Goal: Task Accomplishment & Management: Complete application form

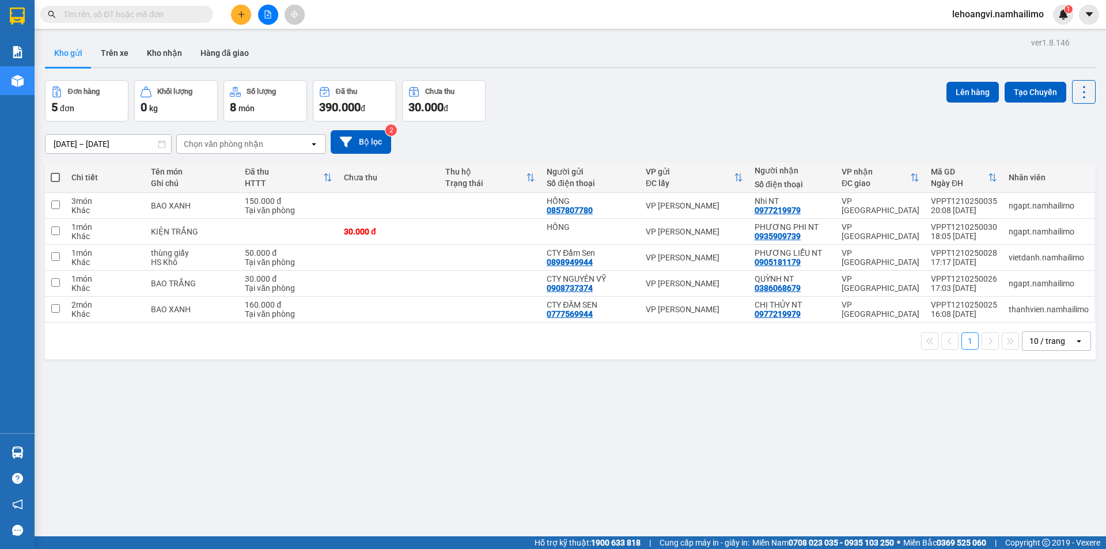
click at [177, 7] on span at bounding box center [126, 14] width 173 height 17
click at [175, 10] on input "text" at bounding box center [131, 14] width 136 height 13
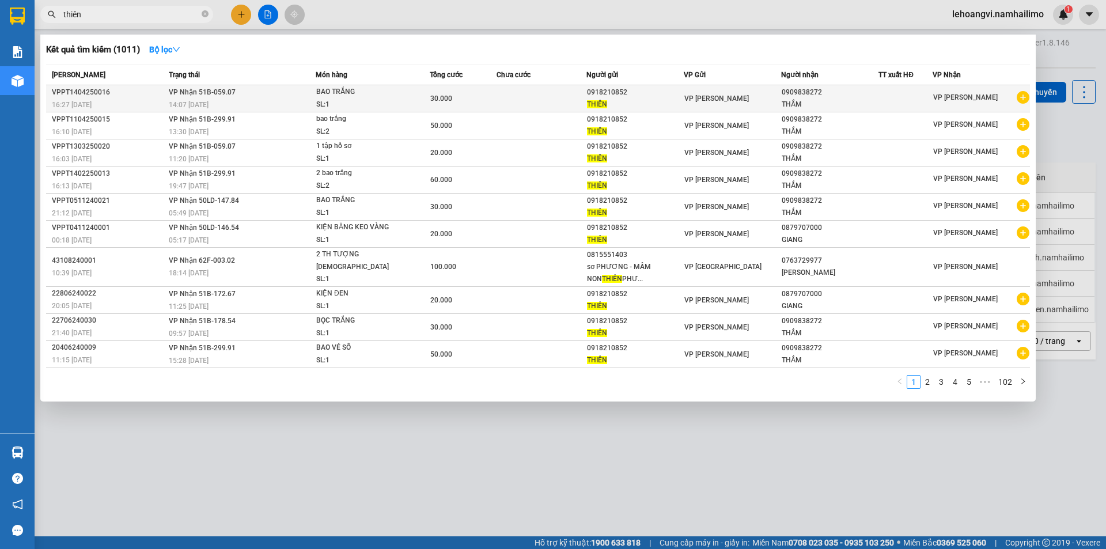
type input "thiên"
click at [1023, 93] on icon "plus-circle" at bounding box center [1023, 97] width 13 height 13
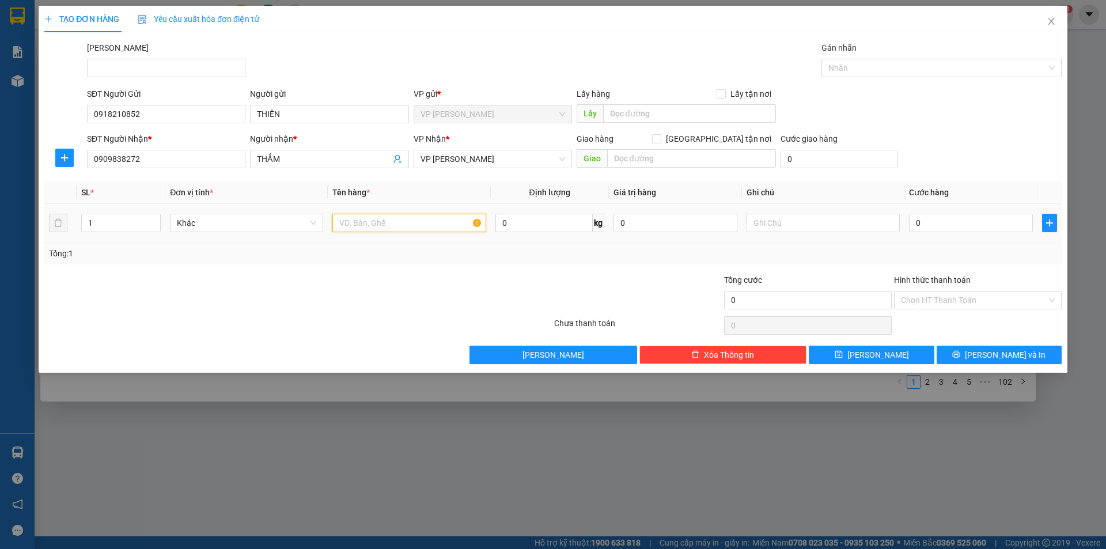
click at [359, 214] on input "text" at bounding box center [408, 223] width 153 height 18
type input "bao vàng"
click at [903, 223] on td at bounding box center [823, 223] width 162 height 39
click at [916, 222] on input "0" at bounding box center [971, 223] width 124 height 18
type input "3"
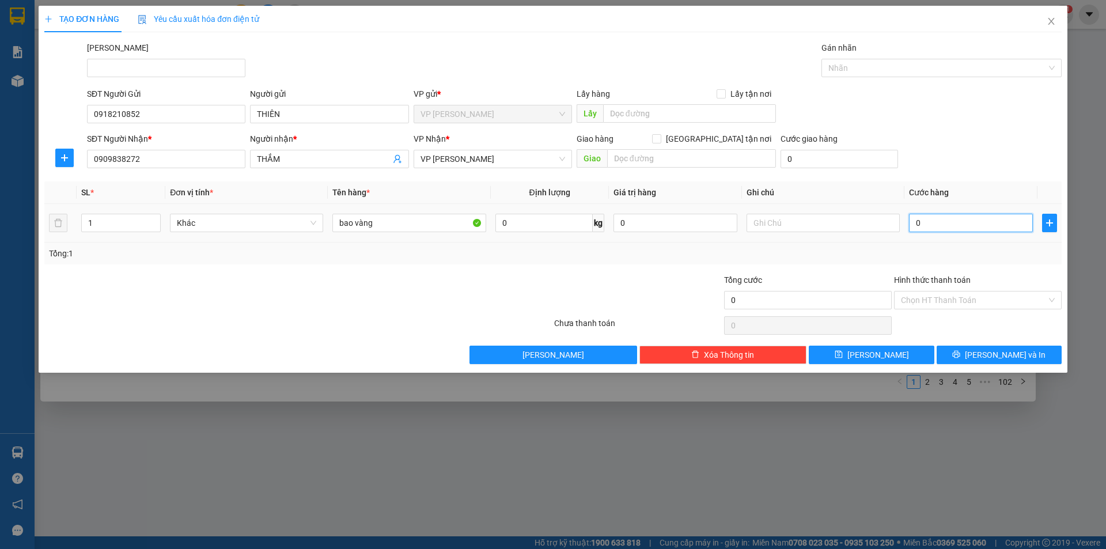
type input "3"
type input "30"
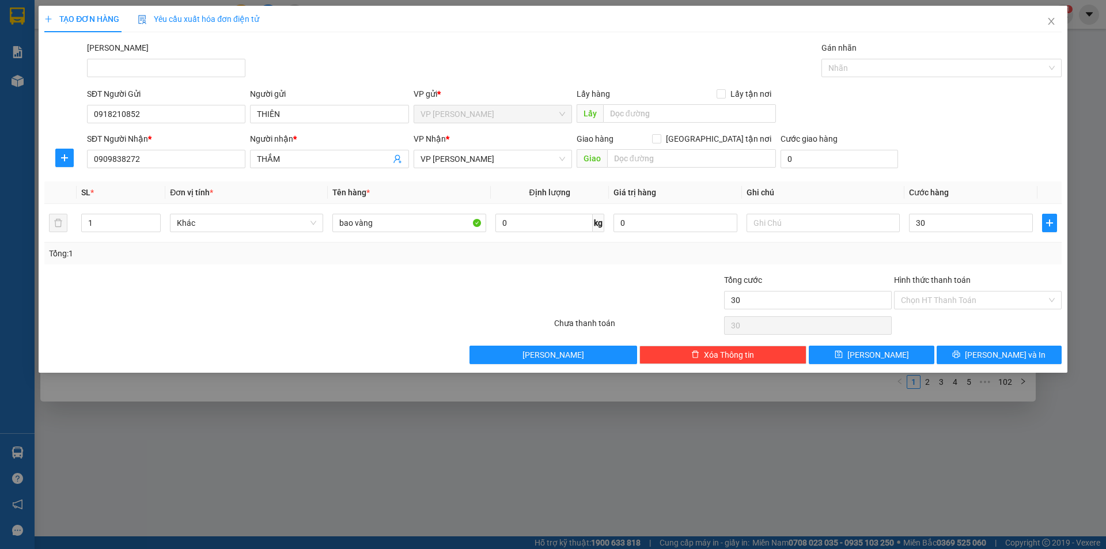
type input "30.000"
click at [574, 277] on div at bounding box center [638, 294] width 170 height 40
click at [996, 293] on input "Hình thức thanh toán" at bounding box center [974, 300] width 146 height 17
click at [993, 313] on div "Transit Pickup Surcharge Ids Transit Deliver Surcharge Ids Transit Deliver Surc…" at bounding box center [552, 202] width 1017 height 323
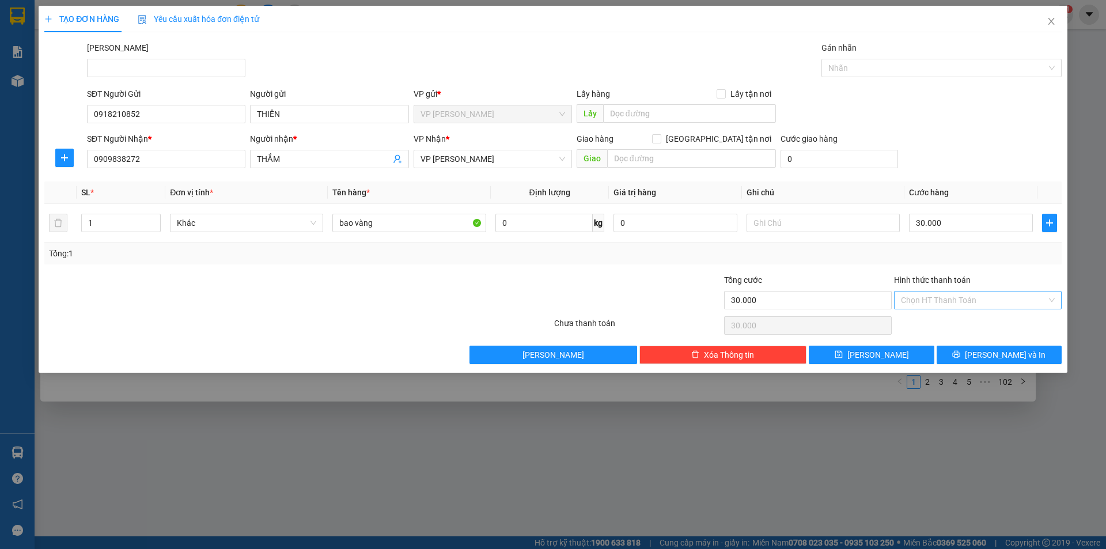
click at [1016, 295] on input "Hình thức thanh toán" at bounding box center [974, 300] width 146 height 17
click at [995, 320] on div "Tại văn phòng" at bounding box center [978, 323] width 154 height 13
type input "0"
click at [1003, 360] on span "[PERSON_NAME] và In" at bounding box center [1005, 355] width 81 height 13
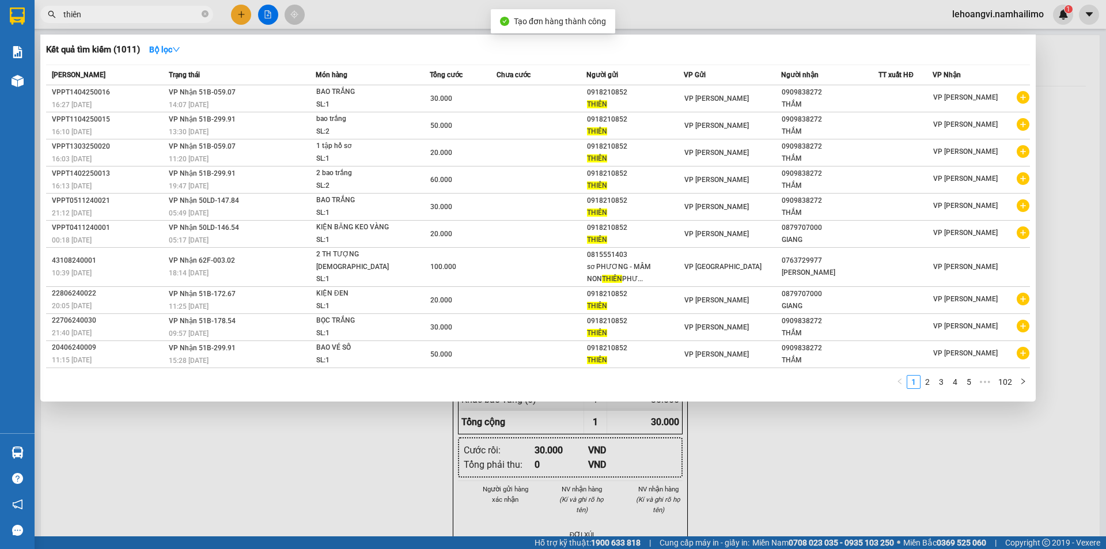
click at [976, 463] on div at bounding box center [553, 274] width 1106 height 549
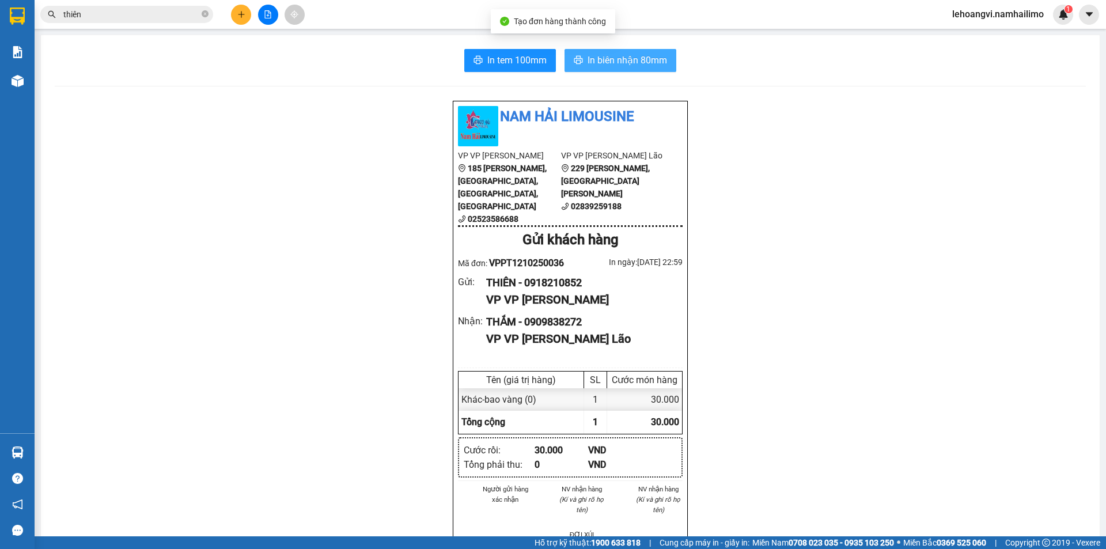
click at [638, 51] on button "In biên nhận 80mm" at bounding box center [621, 60] width 112 height 23
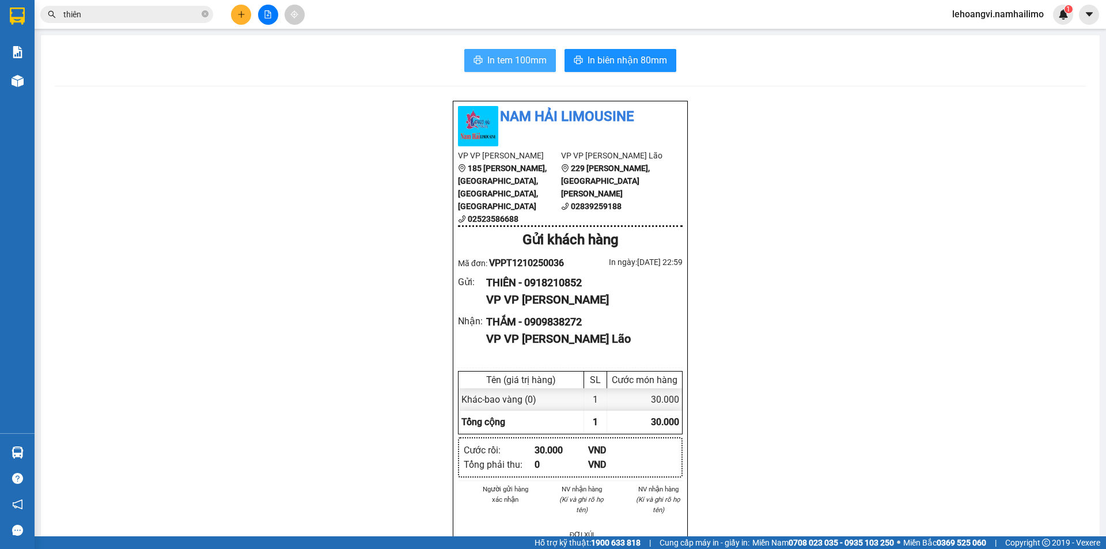
click at [514, 53] on span "In tem 100mm" at bounding box center [516, 60] width 59 height 14
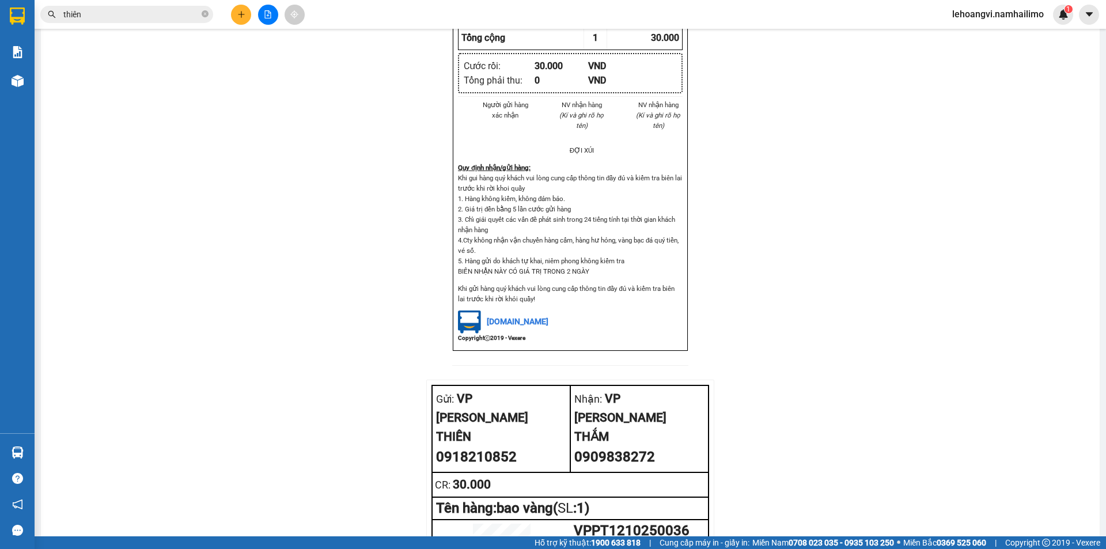
scroll to position [505, 0]
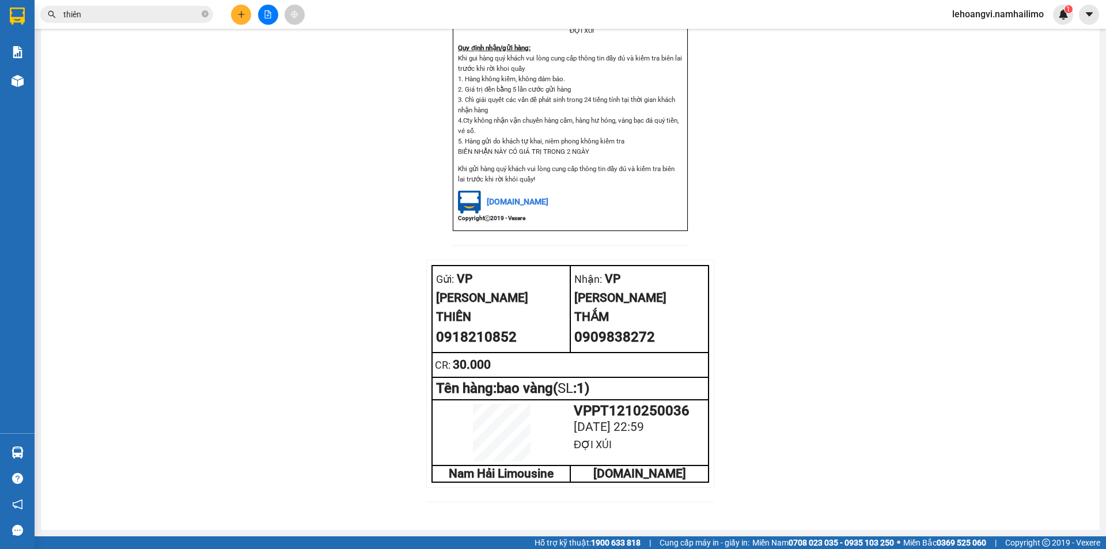
drag, startPoint x: 151, startPoint y: 117, endPoint x: 301, endPoint y: 10, distance: 183.8
click at [153, 115] on div "Nam Hải Limousine VP VP [PERSON_NAME] 185 [PERSON_NAME], [GEOGRAPHIC_DATA], [PE…" at bounding box center [570, 56] width 1031 height 920
click at [178, 14] on input "thiên" at bounding box center [131, 14] width 136 height 13
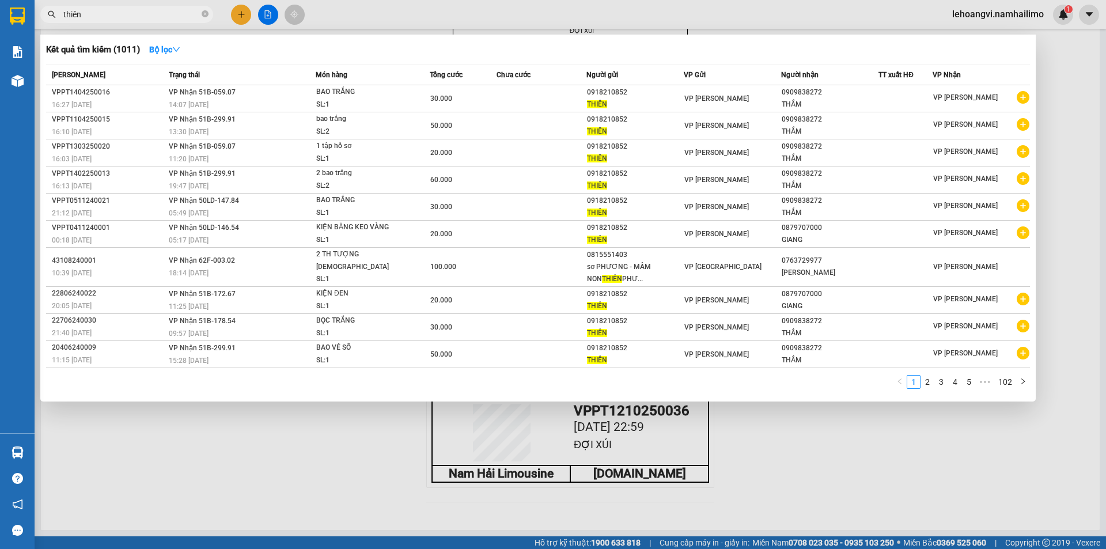
click at [178, 14] on input "thiên" at bounding box center [131, 14] width 136 height 13
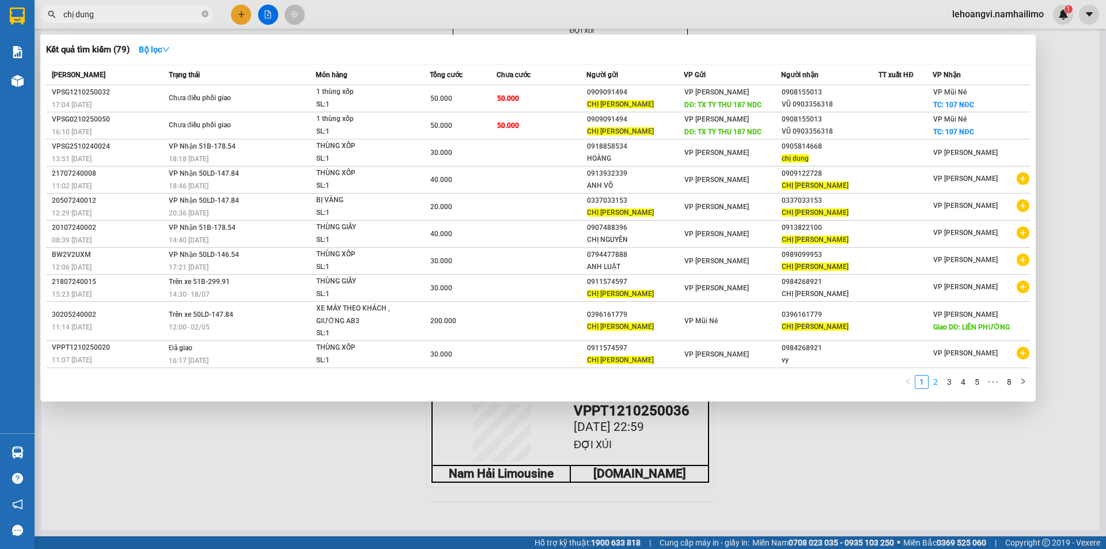
click at [940, 379] on link "2" at bounding box center [935, 382] width 13 height 13
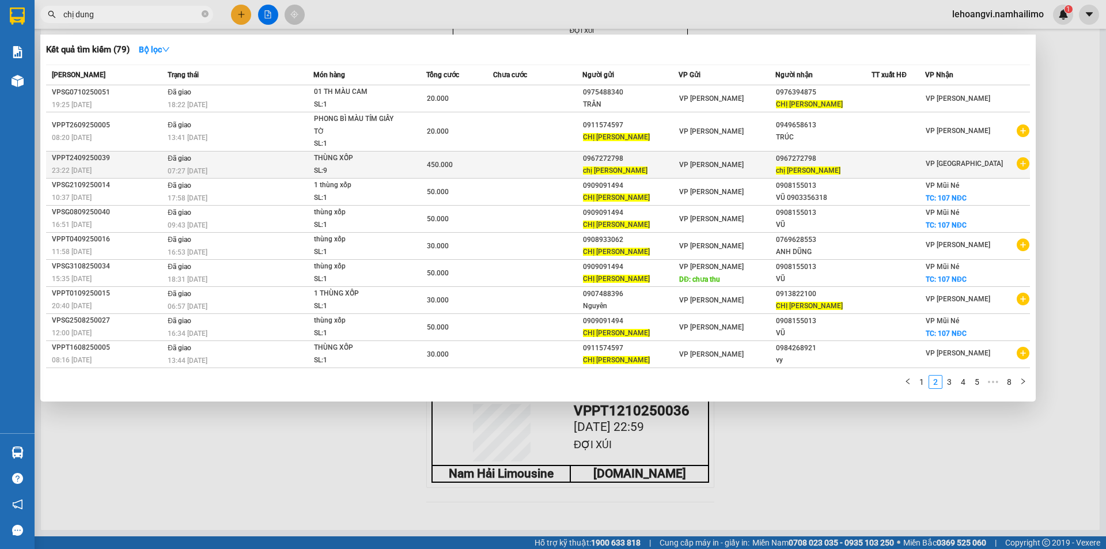
click at [1024, 168] on icon "plus-circle" at bounding box center [1023, 163] width 13 height 13
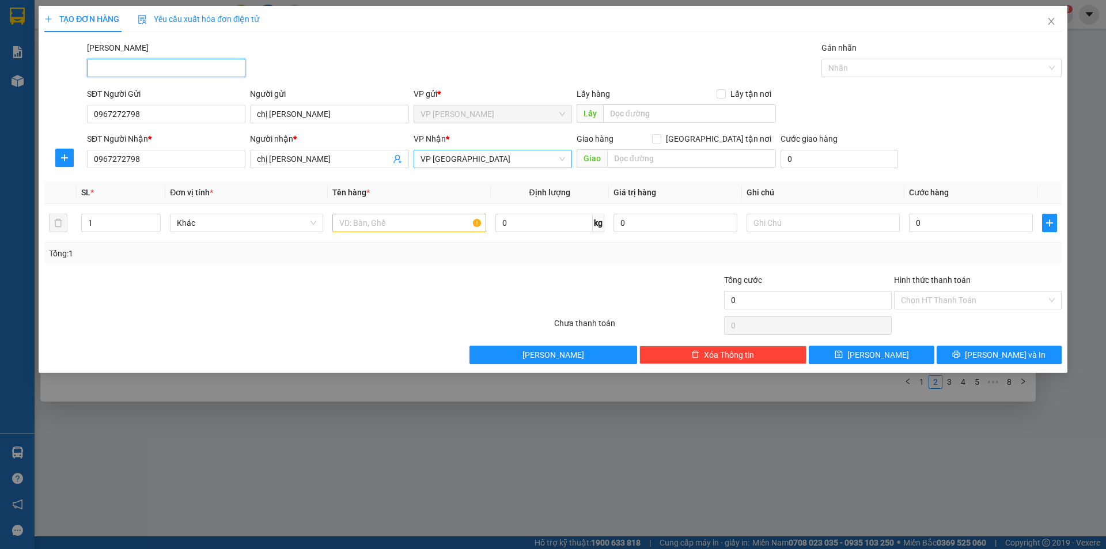
click at [501, 160] on span "VP [GEOGRAPHIC_DATA]" at bounding box center [493, 158] width 145 height 17
click at [1046, 19] on span "Close" at bounding box center [1051, 22] width 32 height 32
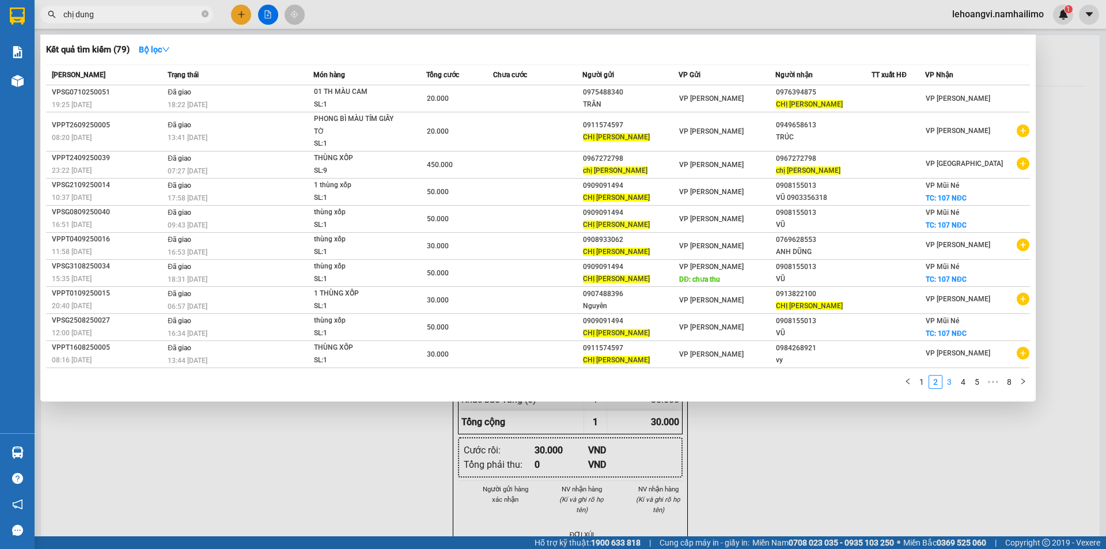
click at [952, 384] on link "3" at bounding box center [949, 382] width 13 height 13
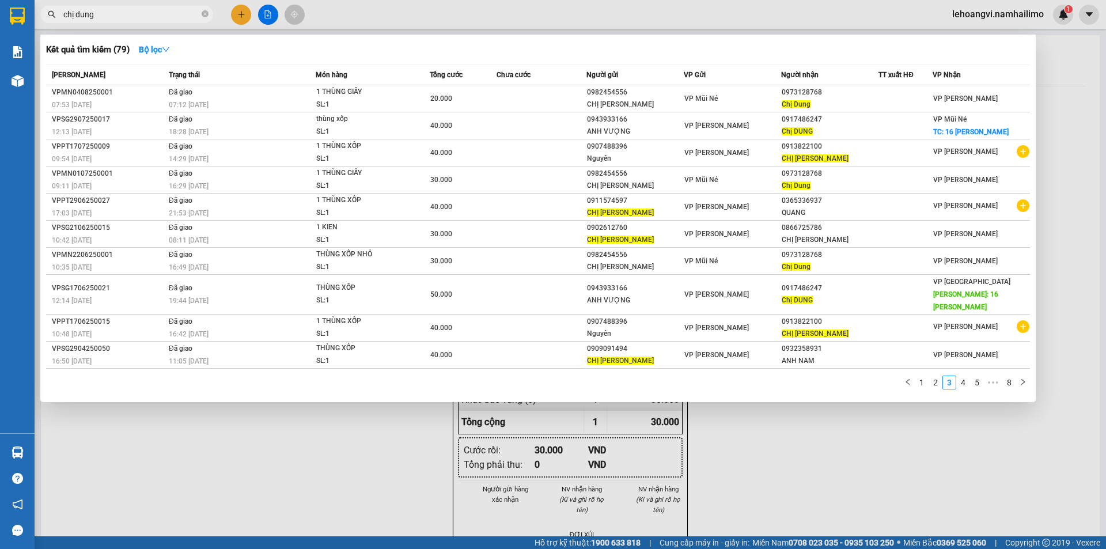
click at [111, 12] on input "chị dung" at bounding box center [131, 14] width 136 height 13
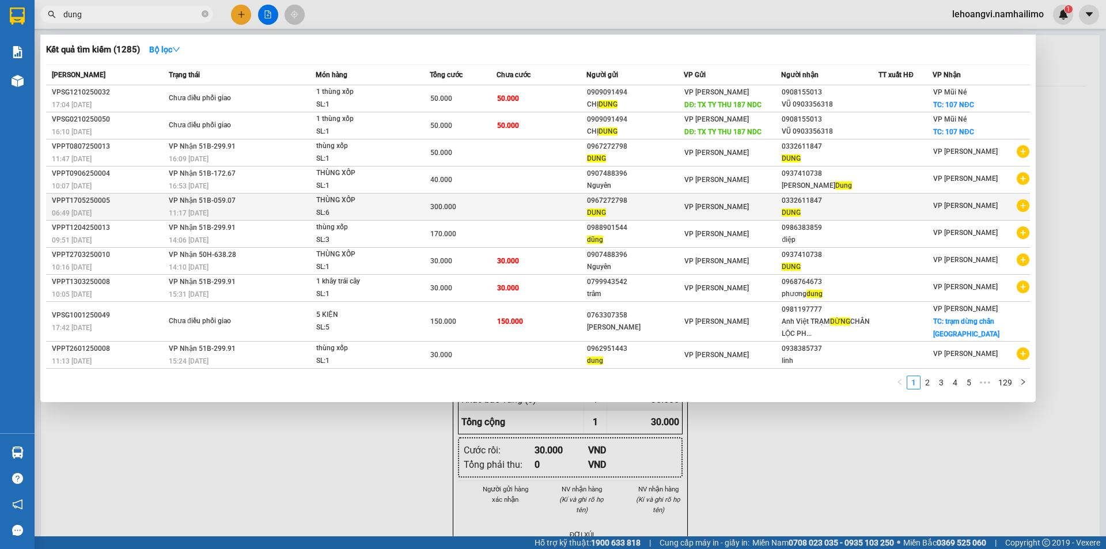
type input "dung"
click at [1022, 203] on icon "plus-circle" at bounding box center [1023, 205] width 13 height 13
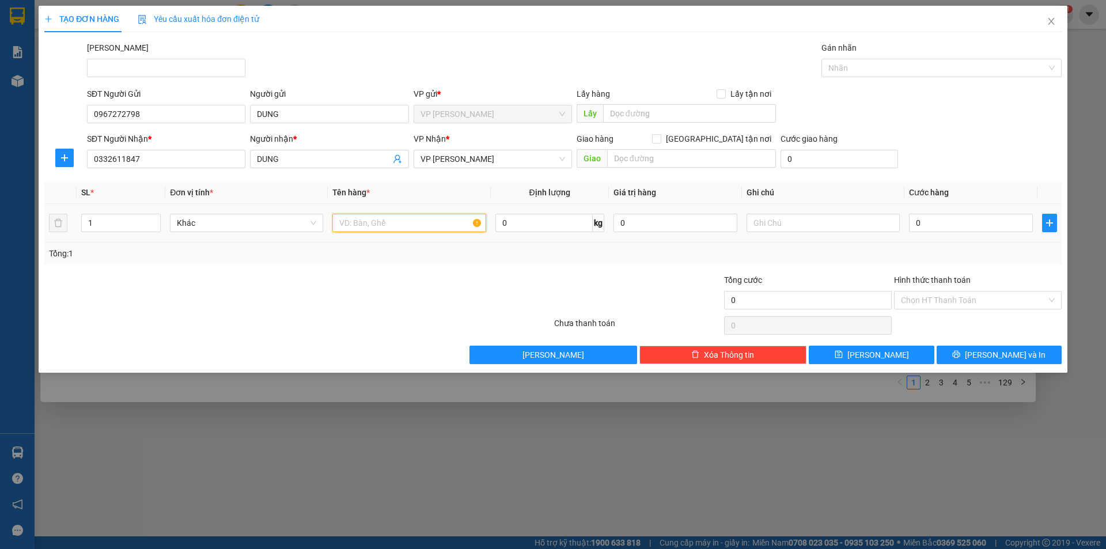
click at [426, 223] on input "text" at bounding box center [408, 223] width 153 height 18
click at [139, 228] on input "1" at bounding box center [121, 222] width 78 height 17
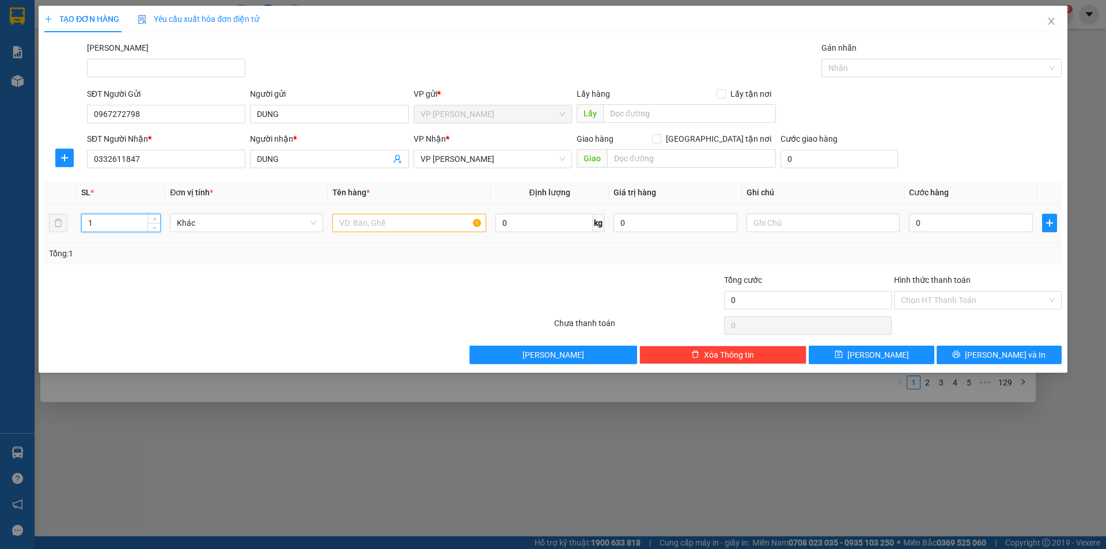
click at [128, 222] on input "1" at bounding box center [121, 222] width 78 height 17
type input "2"
click at [393, 225] on input "text" at bounding box center [408, 223] width 153 height 18
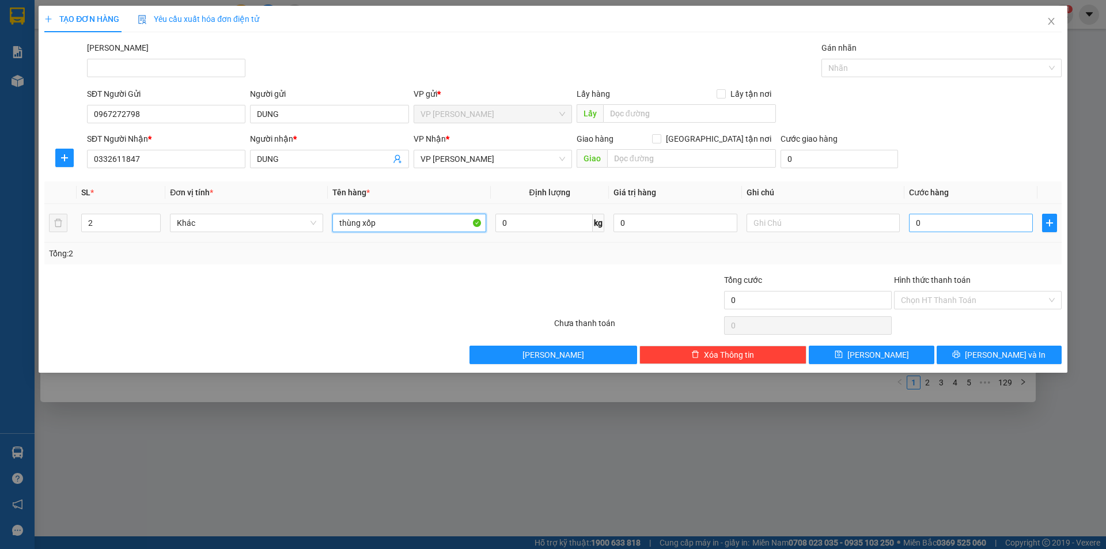
type input "thùng xốp"
click at [932, 222] on input "0" at bounding box center [971, 223] width 124 height 18
type input "1"
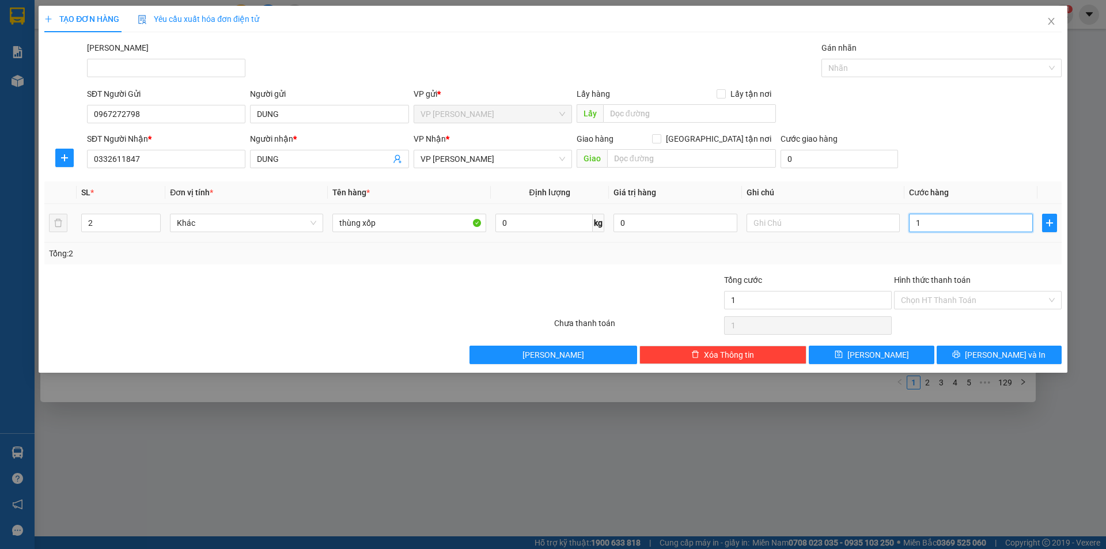
type input "10"
type input "100"
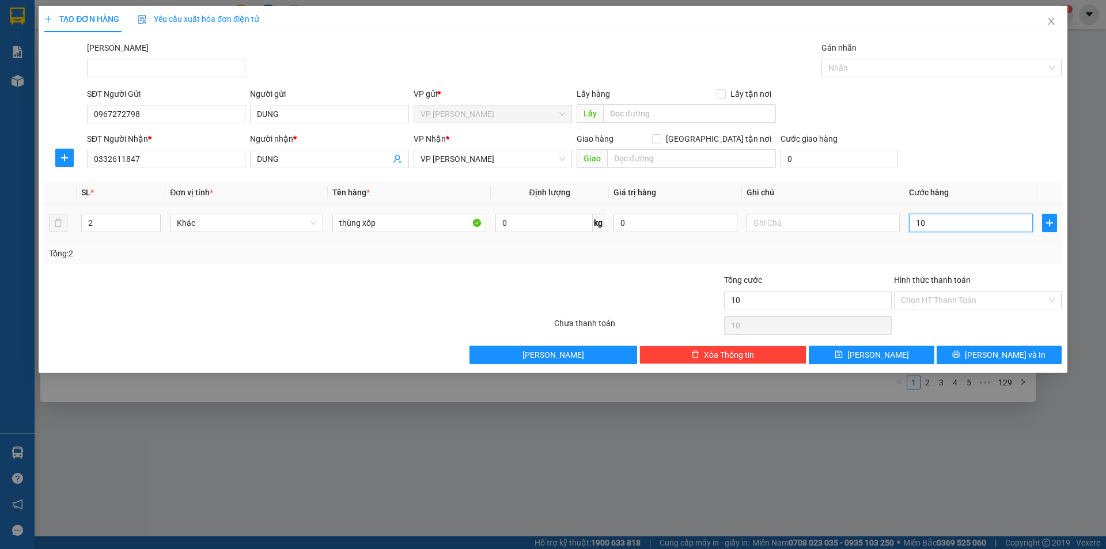
type input "100"
type input "100.000"
click at [681, 266] on div "Transit Pickup Surcharge Ids Transit Deliver Surcharge Ids Transit Deliver Surc…" at bounding box center [552, 202] width 1017 height 323
click at [924, 292] on input "Hình thức thanh toán" at bounding box center [974, 300] width 146 height 17
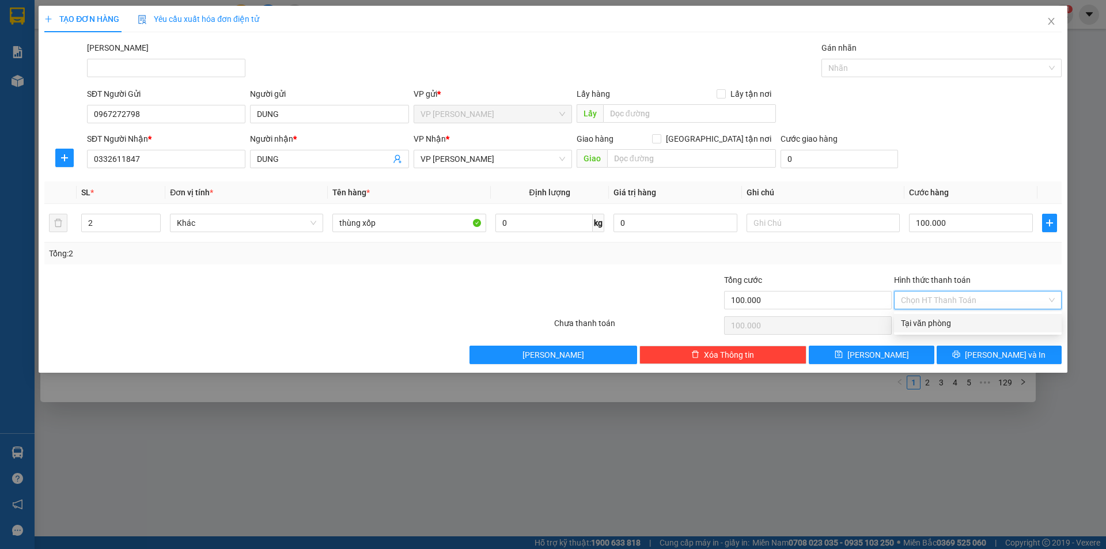
click at [929, 322] on div "Tại văn phòng" at bounding box center [978, 323] width 154 height 13
type input "0"
click at [975, 349] on button "[PERSON_NAME] và In" at bounding box center [999, 355] width 125 height 18
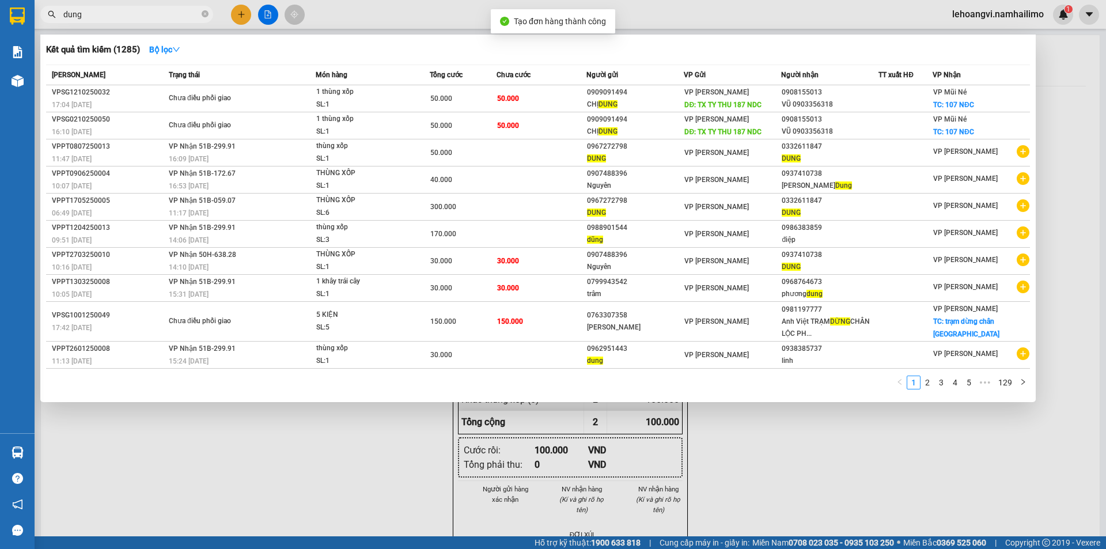
click at [1001, 442] on div at bounding box center [553, 274] width 1106 height 549
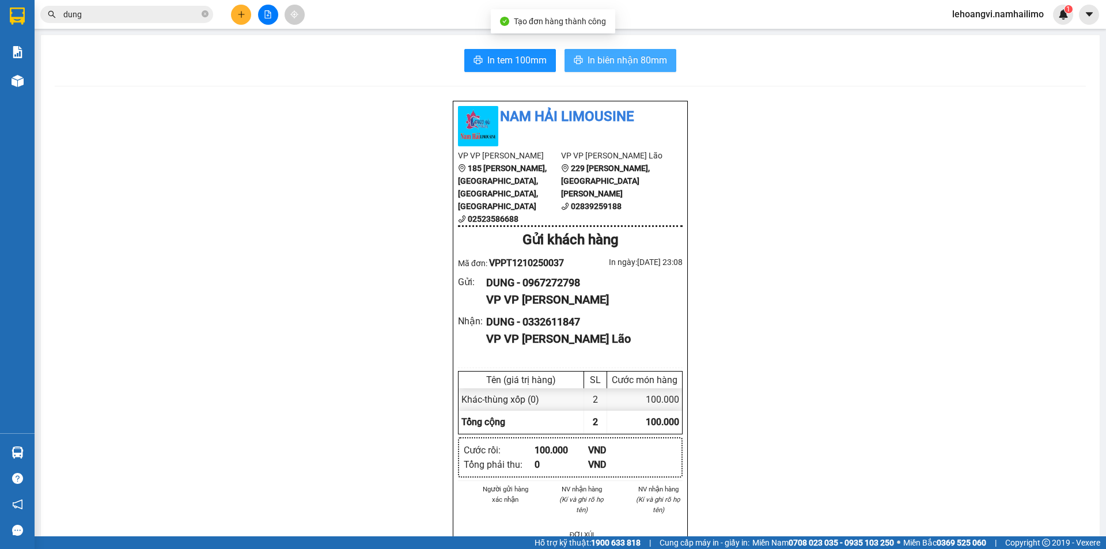
click at [651, 59] on span "In biên nhận 80mm" at bounding box center [628, 60] width 80 height 14
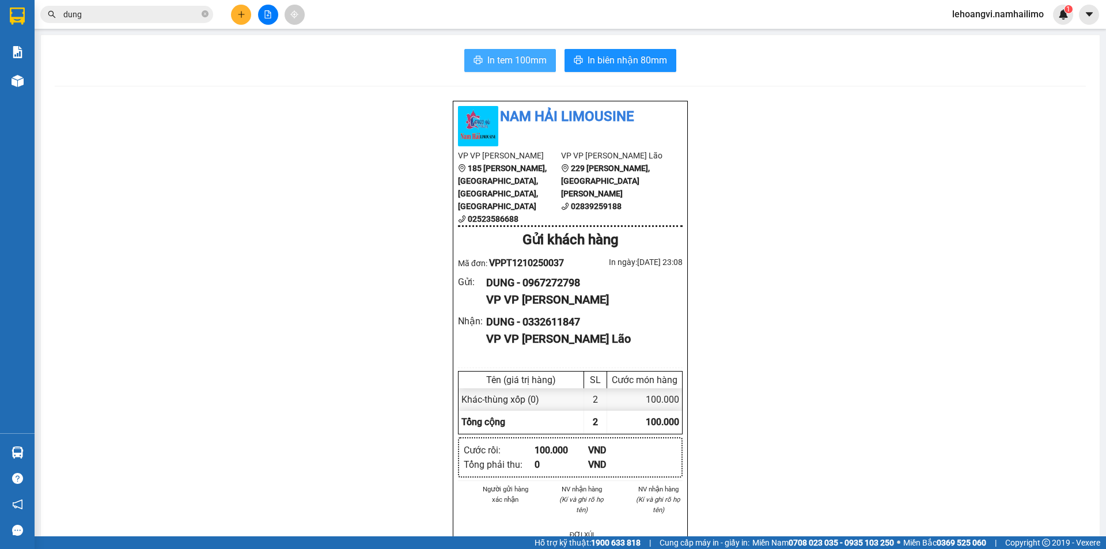
click at [528, 60] on span "In tem 100mm" at bounding box center [516, 60] width 59 height 14
